Goal: Task Accomplishment & Management: Manage account settings

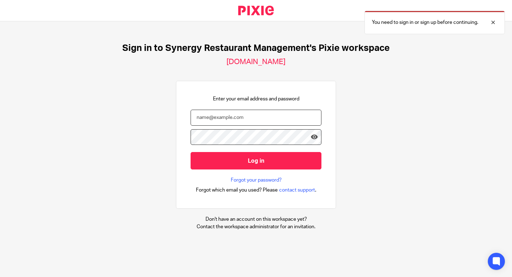
type input "[EMAIL_ADDRESS][DOMAIN_NAME]"
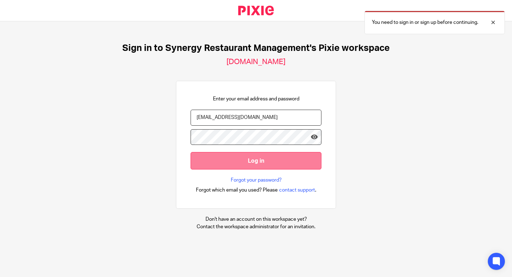
click at [247, 160] on input "Log in" at bounding box center [256, 160] width 131 height 17
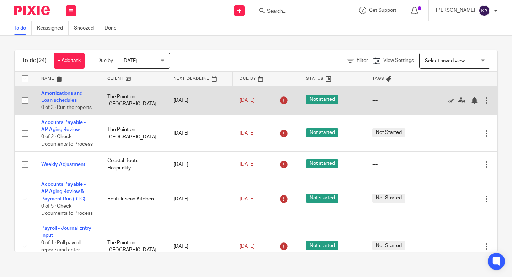
click at [25, 101] on input "checkbox" at bounding box center [25, 101] width 14 height 14
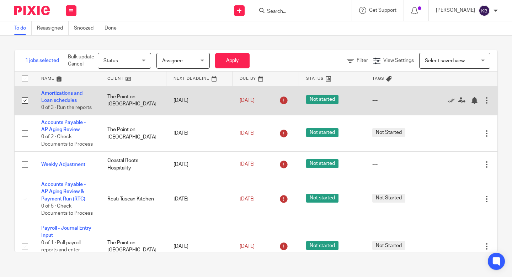
click at [25, 101] on input "checkbox" at bounding box center [25, 101] width 14 height 14
checkbox input "false"
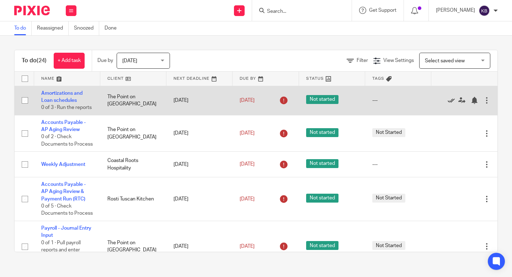
click at [451, 100] on icon at bounding box center [451, 100] width 7 height 7
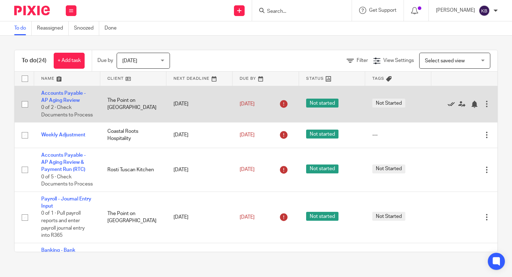
click at [451, 102] on icon at bounding box center [451, 104] width 7 height 7
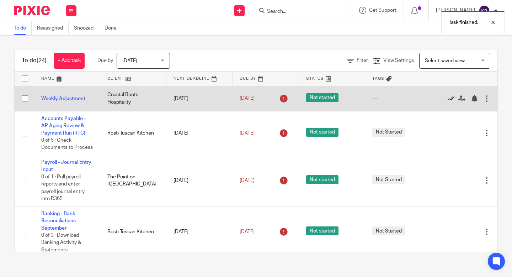
click at [450, 97] on icon at bounding box center [451, 98] width 7 height 7
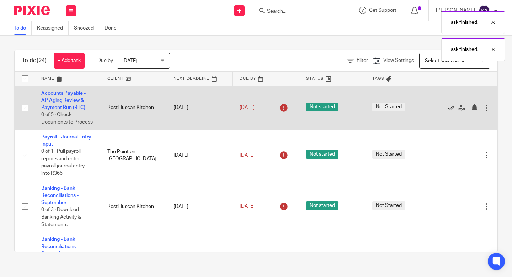
click at [451, 107] on icon at bounding box center [451, 107] width 7 height 7
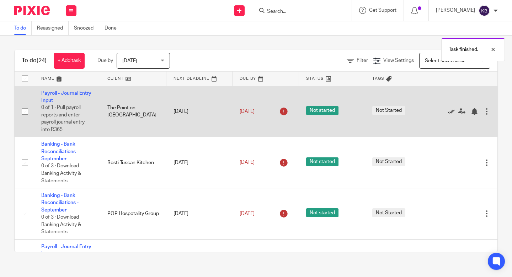
click at [450, 111] on icon at bounding box center [451, 111] width 7 height 7
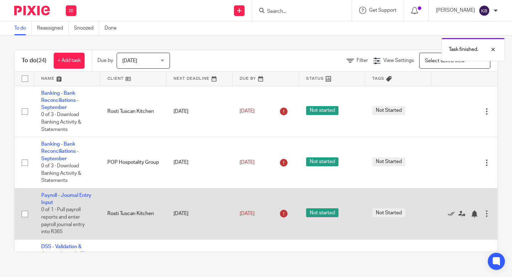
scroll to position [9, 0]
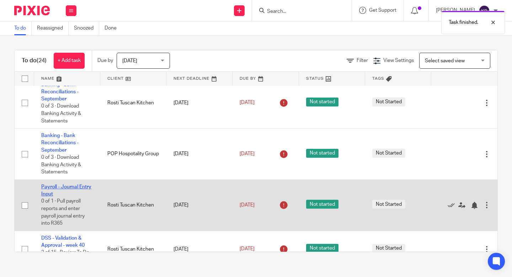
click at [54, 189] on link "Payroll - Journal Entry Input" at bounding box center [66, 190] width 50 height 12
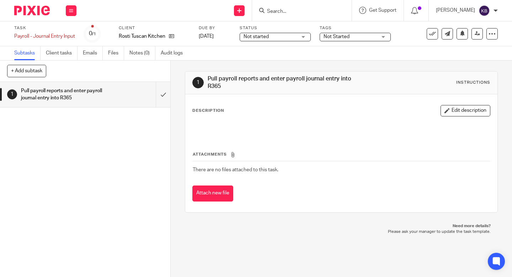
click at [35, 6] on img at bounding box center [32, 11] width 36 height 10
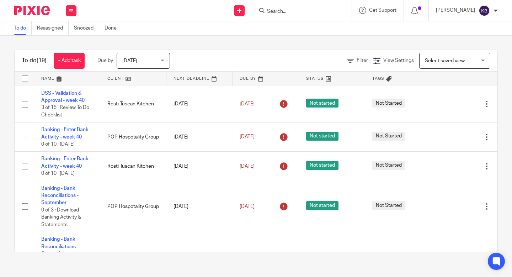
click at [288, 11] on input "Search" at bounding box center [298, 12] width 64 height 6
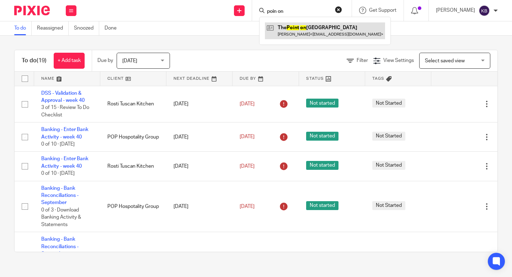
type input "poin on"
click at [304, 28] on link at bounding box center [325, 30] width 120 height 16
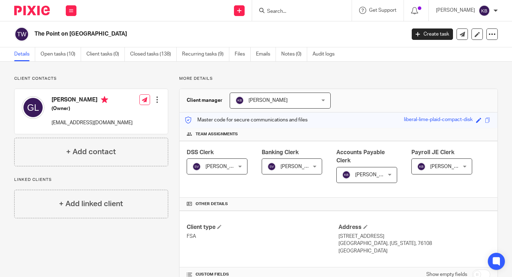
click at [446, 166] on span "[PERSON_NAME]" at bounding box center [449, 166] width 39 height 5
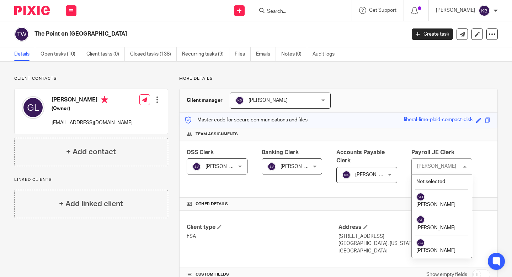
click at [435, 165] on div "[PERSON_NAME]" at bounding box center [436, 166] width 39 height 5
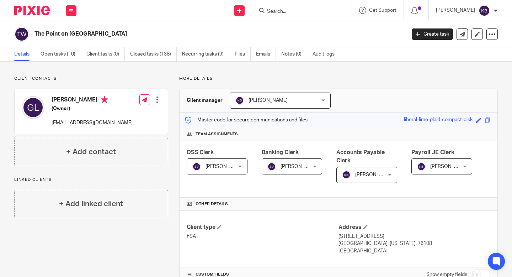
click at [435, 165] on span "[PERSON_NAME]" at bounding box center [449, 166] width 39 height 5
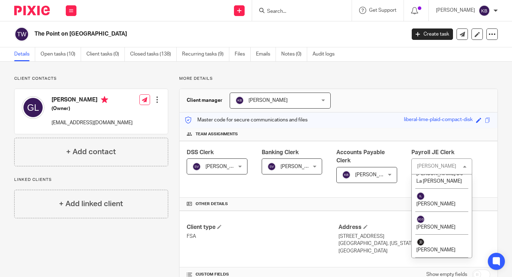
scroll to position [260, 0]
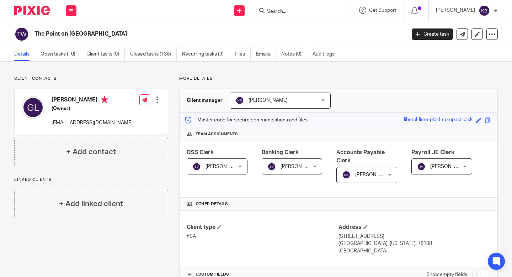
click at [410, 205] on h4 "Other details" at bounding box center [339, 204] width 304 height 6
click at [324, 80] on p "More details" at bounding box center [338, 79] width 319 height 6
click at [57, 53] on link "Open tasks (10)" at bounding box center [61, 54] width 41 height 14
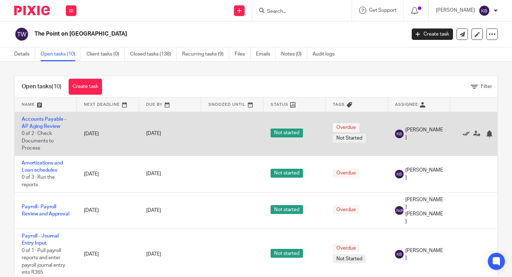
click at [465, 133] on icon at bounding box center [466, 133] width 7 height 7
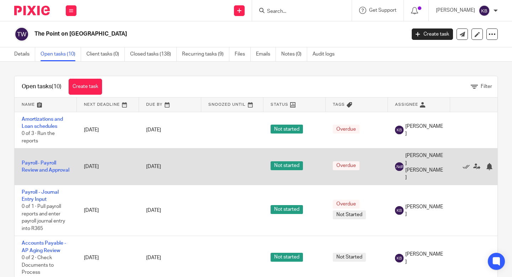
click at [414, 159] on span "[PERSON_NAME] [PERSON_NAME]" at bounding box center [425, 166] width 38 height 29
click at [27, 165] on link "Payroll- Payroll Review and Approval" at bounding box center [46, 166] width 48 height 12
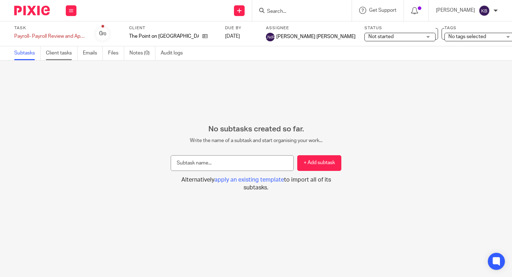
click at [57, 53] on link "Client tasks" at bounding box center [62, 53] width 32 height 14
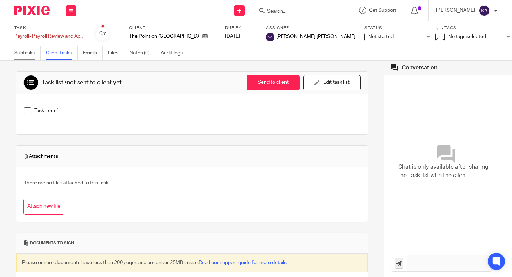
click at [27, 55] on link "Subtasks" at bounding box center [27, 53] width 26 height 14
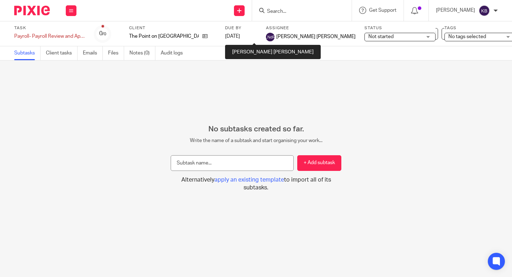
click at [266, 37] on img at bounding box center [270, 37] width 9 height 9
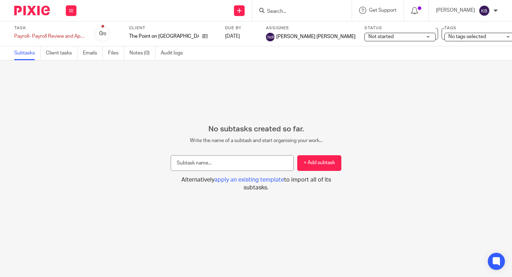
click at [266, 37] on img at bounding box center [270, 37] width 9 height 9
click at [38, 14] on img at bounding box center [32, 11] width 36 height 10
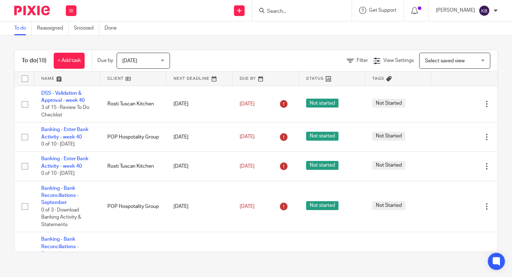
click at [293, 10] on input "Search" at bounding box center [298, 12] width 64 height 6
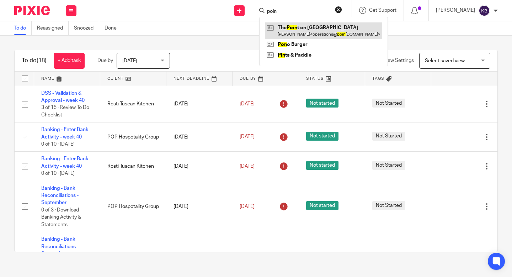
type input "poin"
click at [311, 27] on link at bounding box center [323, 30] width 117 height 16
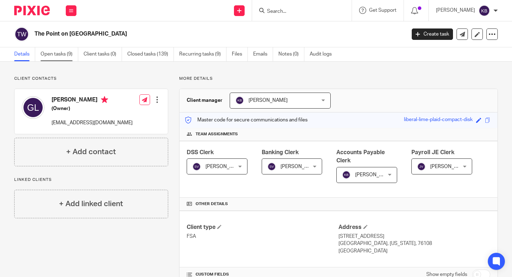
click at [61, 57] on link "Open tasks (9)" at bounding box center [60, 54] width 38 height 14
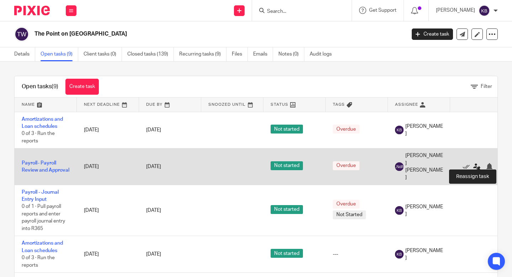
click at [475, 163] on icon at bounding box center [476, 166] width 7 height 7
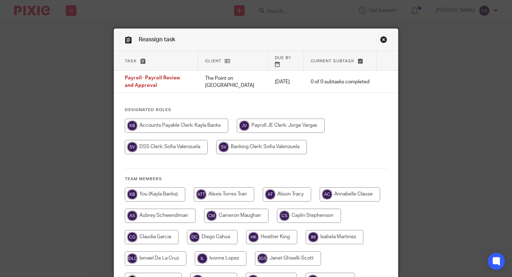
click at [171, 121] on input "radio" at bounding box center [177, 125] width 104 height 14
radio input "true"
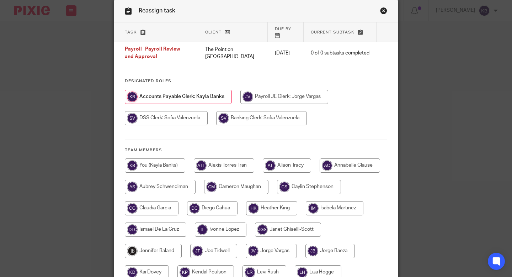
scroll to position [28, 0]
click at [156, 159] on input "radio" at bounding box center [155, 166] width 60 height 14
radio input "true"
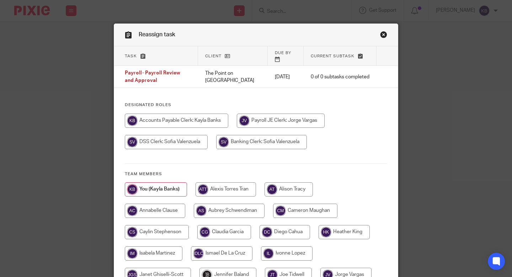
scroll to position [221, 0]
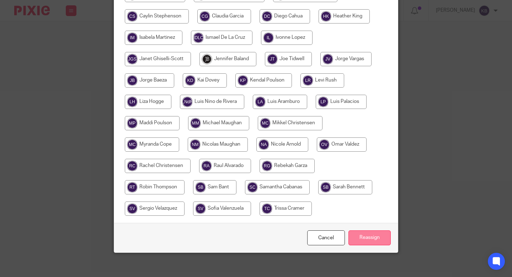
click at [361, 235] on input "Reassign" at bounding box center [370, 237] width 42 height 15
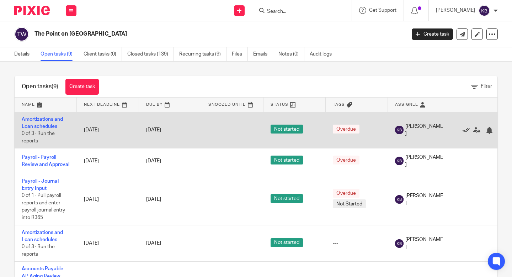
click at [466, 130] on icon at bounding box center [466, 130] width 7 height 7
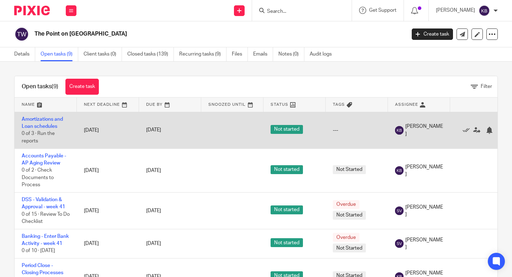
scroll to position [63, 0]
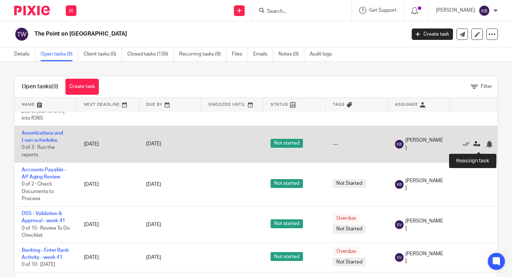
click at [478, 145] on icon at bounding box center [476, 144] width 7 height 7
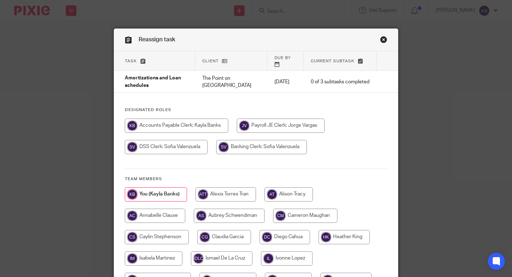
click at [227, 145] on input "radio" at bounding box center [261, 147] width 91 height 14
radio input "true"
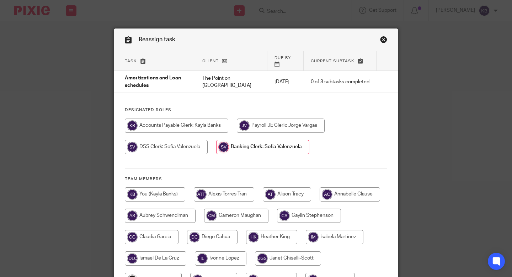
scroll to position [221, 0]
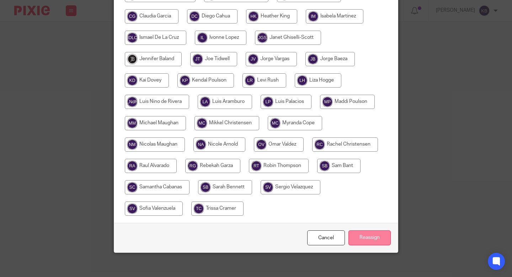
click at [381, 236] on input "Reassign" at bounding box center [370, 237] width 42 height 15
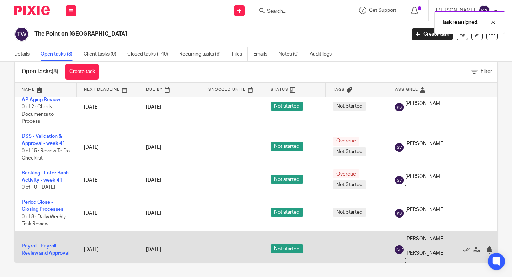
scroll to position [15, 0]
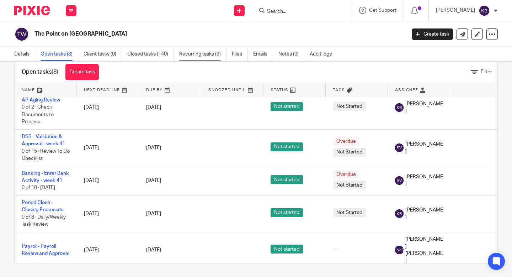
click at [207, 53] on link "Recurring tasks (9)" at bounding box center [202, 54] width 47 height 14
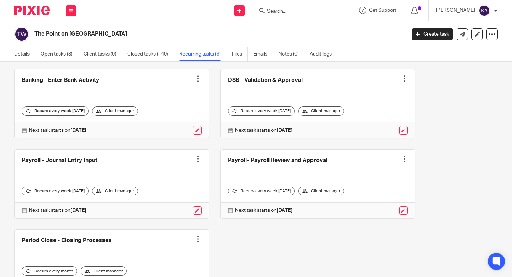
scroll to position [195, 0]
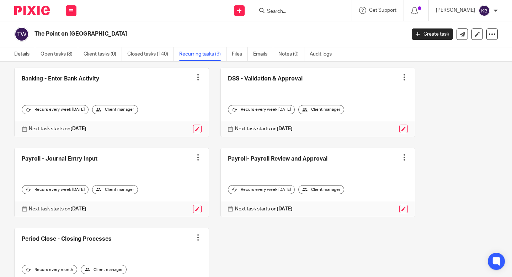
click at [325, 190] on div "Client manager" at bounding box center [321, 189] width 46 height 9
click at [406, 209] on link at bounding box center [403, 209] width 9 height 9
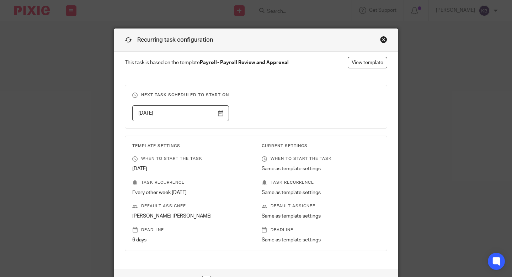
click at [384, 39] on div "Close this dialog window" at bounding box center [383, 39] width 7 height 7
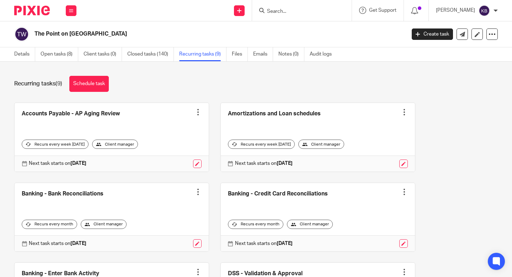
scroll to position [240, 0]
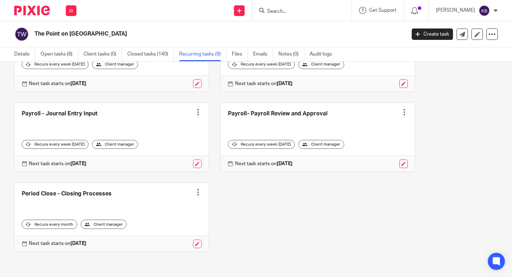
click at [311, 145] on div "Client manager" at bounding box center [321, 144] width 46 height 9
click at [407, 112] on div at bounding box center [404, 111] width 7 height 7
click at [389, 172] on div "Accounts Payable - AP Aging Review Create task Clone template Recalculate sched…" at bounding box center [250, 63] width 495 height 400
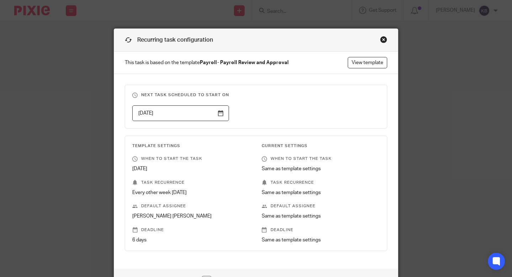
click at [384, 39] on div "Close this dialog window" at bounding box center [383, 39] width 7 height 7
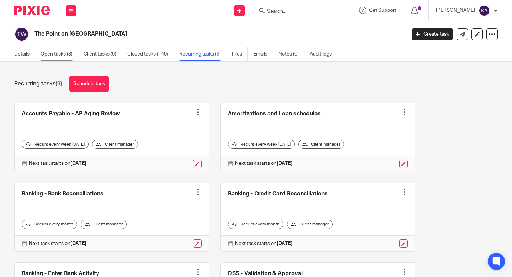
click at [53, 54] on link "Open tasks (8)" at bounding box center [60, 54] width 38 height 14
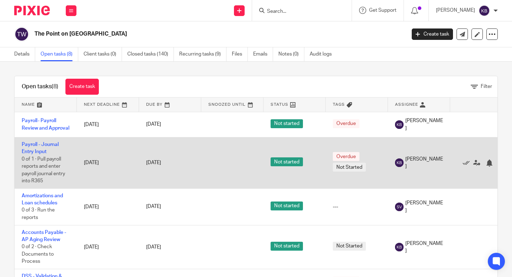
scroll to position [125, 0]
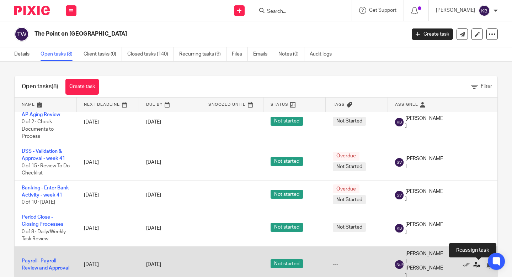
click at [476, 264] on icon at bounding box center [476, 264] width 7 height 7
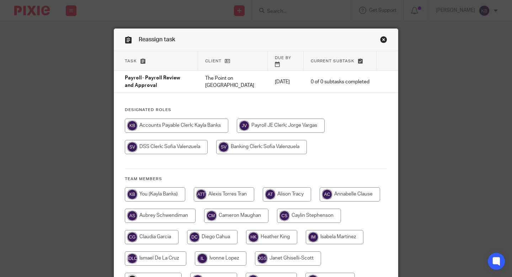
click at [148, 189] on input "radio" at bounding box center [155, 194] width 60 height 14
radio input "true"
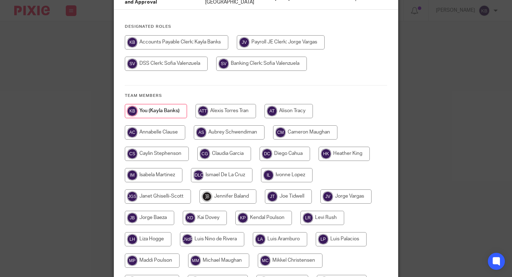
scroll to position [221, 0]
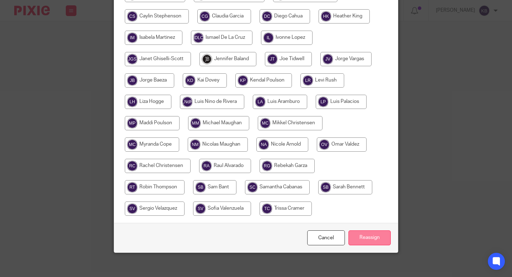
click at [373, 235] on input "Reassign" at bounding box center [370, 237] width 42 height 15
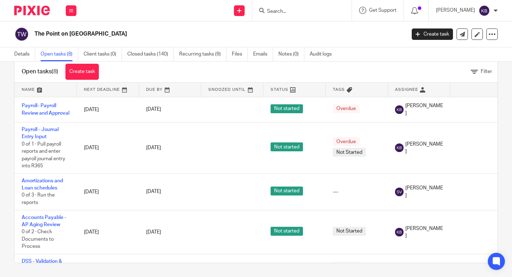
click at [32, 13] on img at bounding box center [32, 11] width 36 height 10
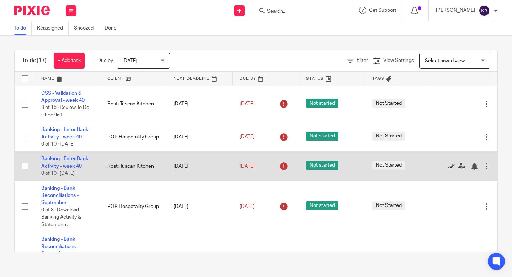
click at [448, 167] on icon at bounding box center [451, 166] width 7 height 7
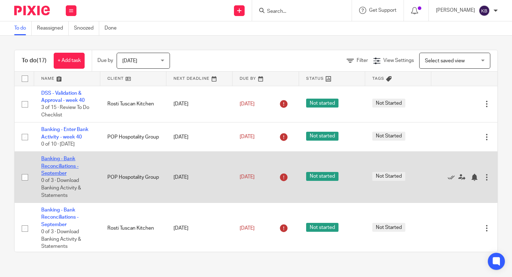
click at [51, 163] on link "Banking - Bank Reconciliations - September" at bounding box center [59, 166] width 37 height 20
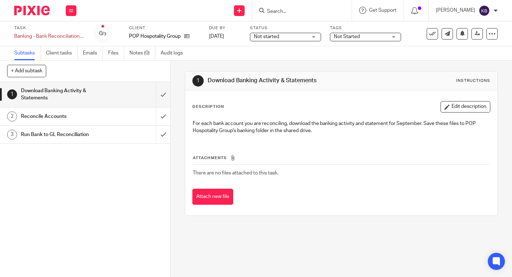
click at [33, 11] on img at bounding box center [32, 11] width 36 height 10
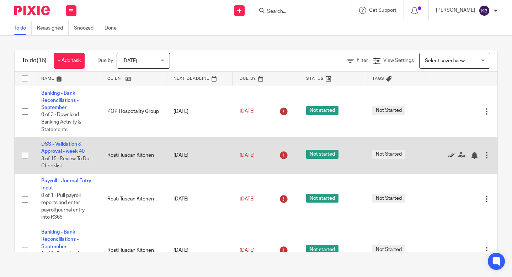
click at [450, 156] on icon at bounding box center [451, 155] width 7 height 7
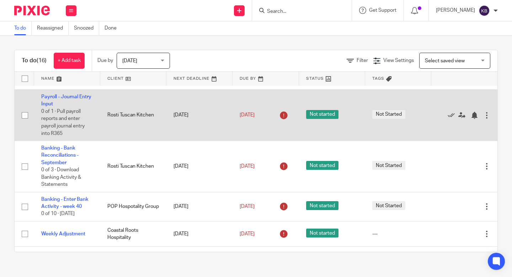
scroll to position [46, 0]
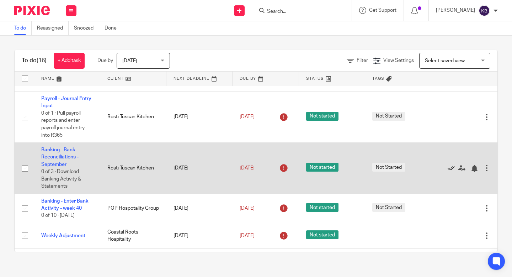
click at [451, 172] on icon at bounding box center [451, 168] width 7 height 7
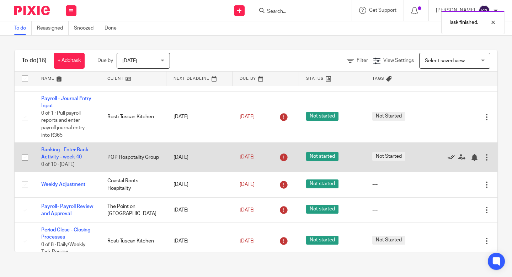
click at [452, 159] on icon at bounding box center [451, 157] width 7 height 7
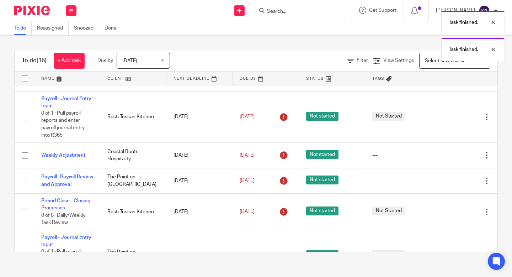
click at [452, 159] on icon at bounding box center [451, 155] width 7 height 7
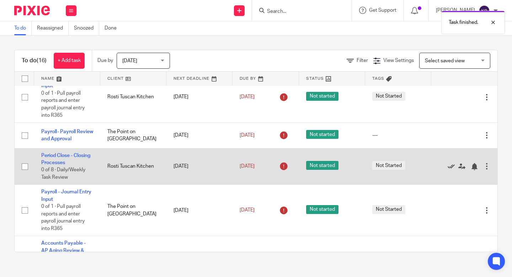
scroll to position [66, 0]
click at [53, 157] on link "Period Close - Closing Processes" at bounding box center [65, 159] width 49 height 12
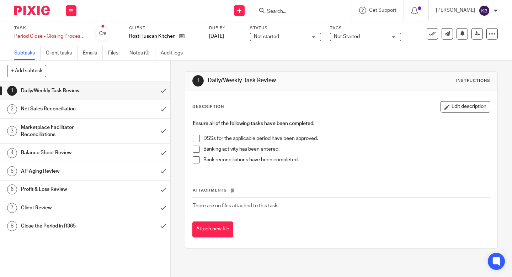
click at [198, 137] on span at bounding box center [196, 138] width 7 height 7
click at [194, 149] on span at bounding box center [196, 148] width 7 height 7
click at [224, 181] on div "Attachments There are no files attached to this task. Attach new file" at bounding box center [341, 205] width 298 height 65
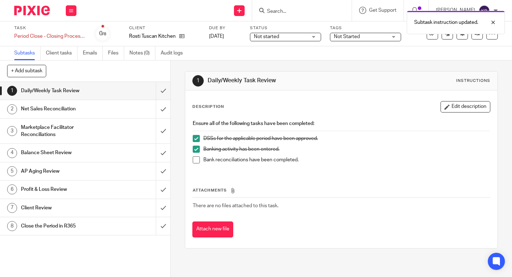
click at [199, 162] on span at bounding box center [196, 159] width 7 height 7
click at [55, 109] on h1 "Net Sales Reconciliation" at bounding box center [63, 109] width 85 height 11
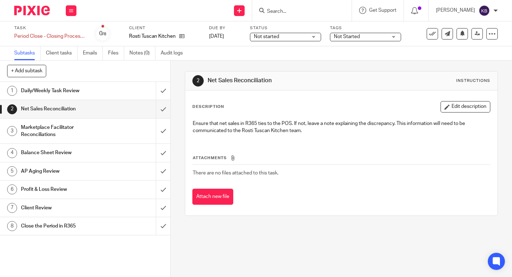
click at [357, 39] on span "Not Started" at bounding box center [347, 36] width 26 height 5
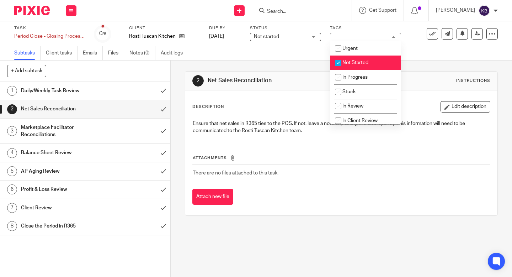
click at [354, 62] on span "Not Started" at bounding box center [356, 62] width 26 height 5
checkbox input "false"
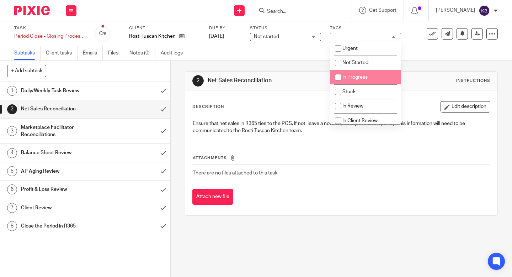
click at [354, 74] on li "In Progress" at bounding box center [365, 77] width 70 height 15
checkbox input "true"
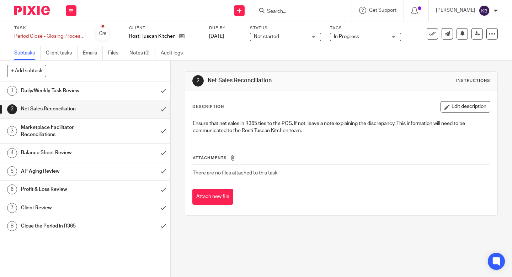
click at [284, 77] on h1 "Net Sales Reconciliation" at bounding box center [282, 80] width 149 height 7
click at [284, 35] on span "Not started" at bounding box center [280, 36] width 53 height 7
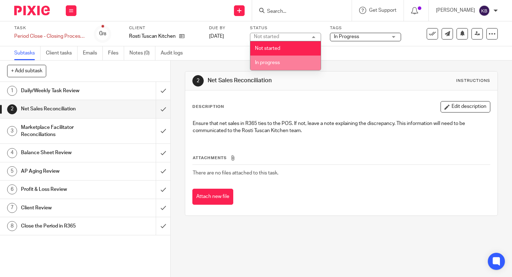
click at [282, 64] on li "In progress" at bounding box center [285, 62] width 70 height 15
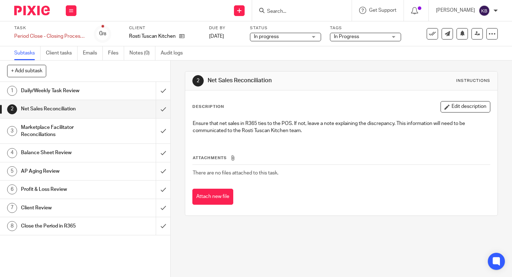
click at [282, 74] on div "2 Net Sales Reconciliation Instructions" at bounding box center [341, 81] width 312 height 19
